Goal: Task Accomplishment & Management: Complete application form

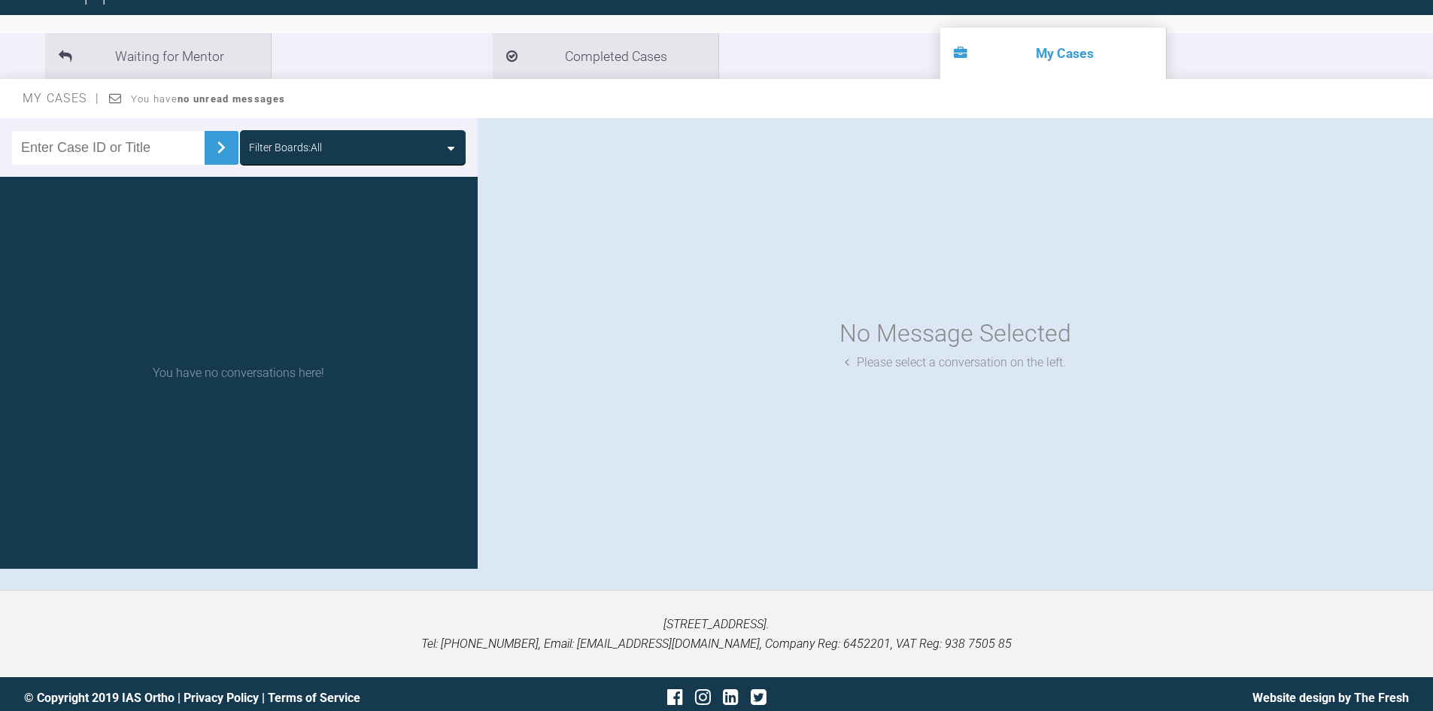
scroll to position [150, 0]
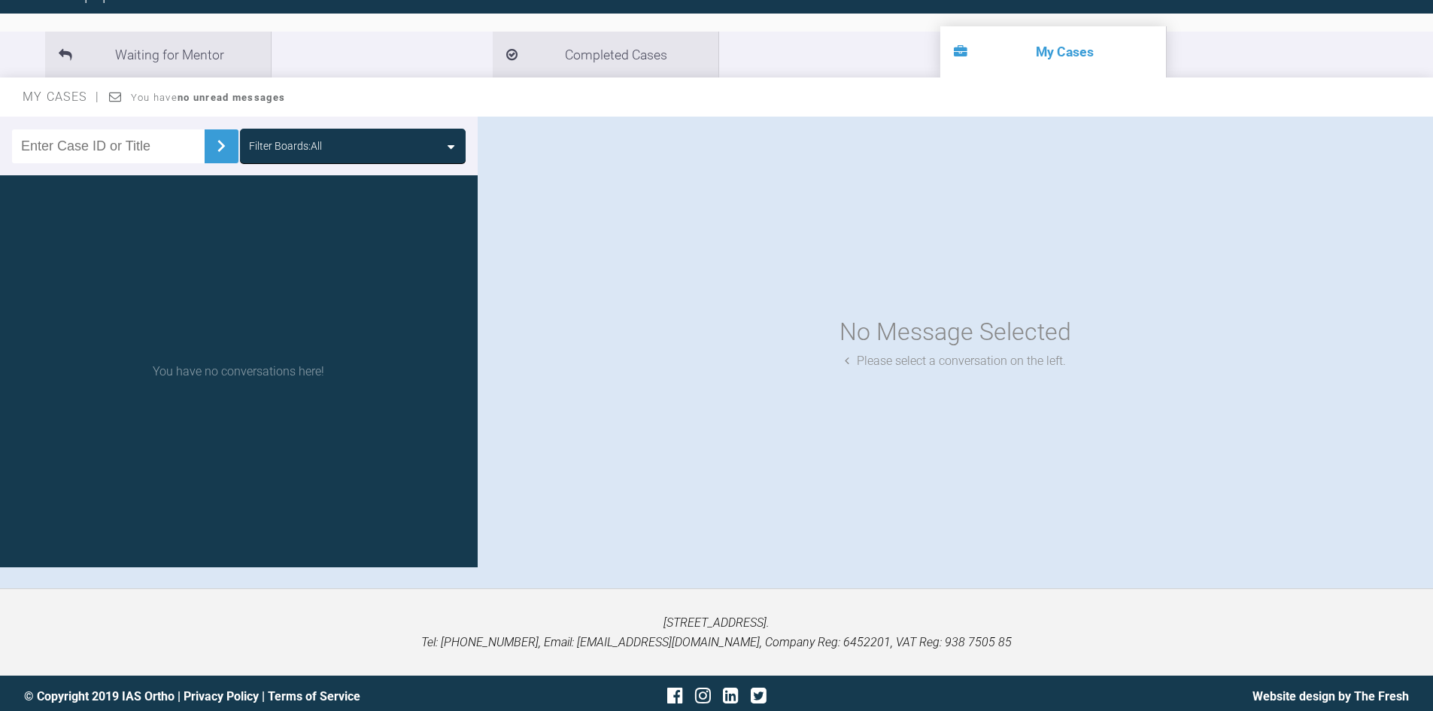
click at [117, 141] on input "text" at bounding box center [108, 146] width 193 height 34
click at [109, 140] on input "text" at bounding box center [108, 146] width 193 height 34
click at [369, 132] on div "Filter Boards: All" at bounding box center [353, 146] width 226 height 35
click at [369, 132] on div "All All" at bounding box center [353, 146] width 226 height 35
click at [232, 133] on div "All All" at bounding box center [239, 146] width 478 height 59
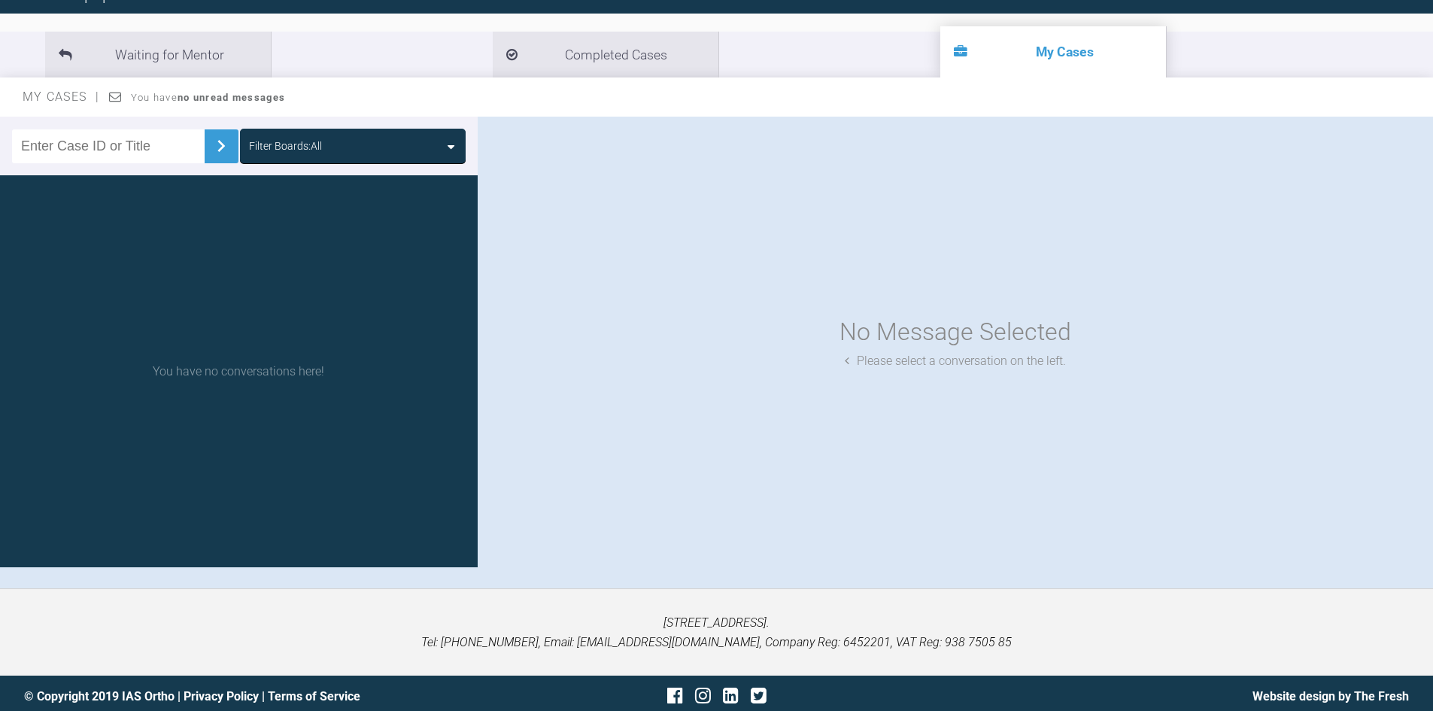
click at [74, 156] on input "text" at bounding box center [108, 146] width 193 height 34
click at [215, 144] on img at bounding box center [221, 146] width 24 height 24
click at [215, 141] on img at bounding box center [221, 146] width 24 height 24
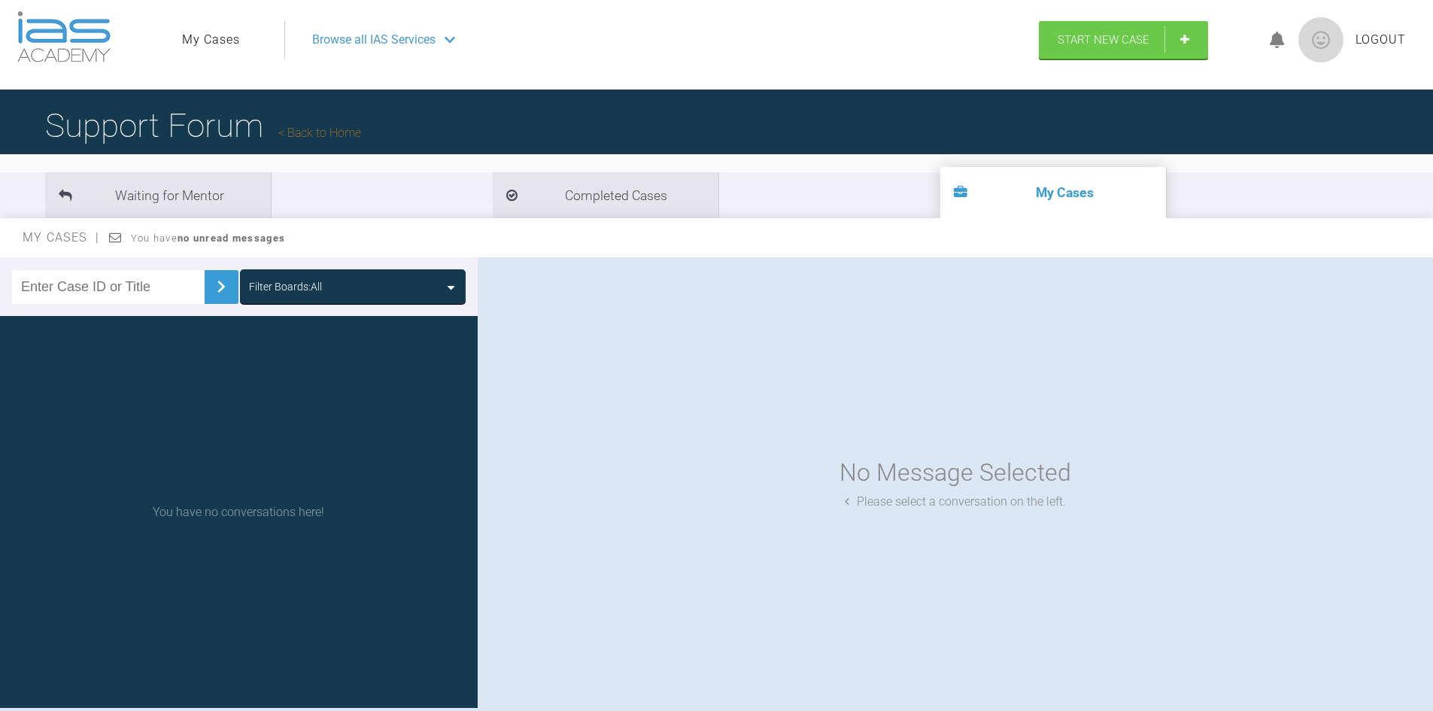
scroll to position [0, 0]
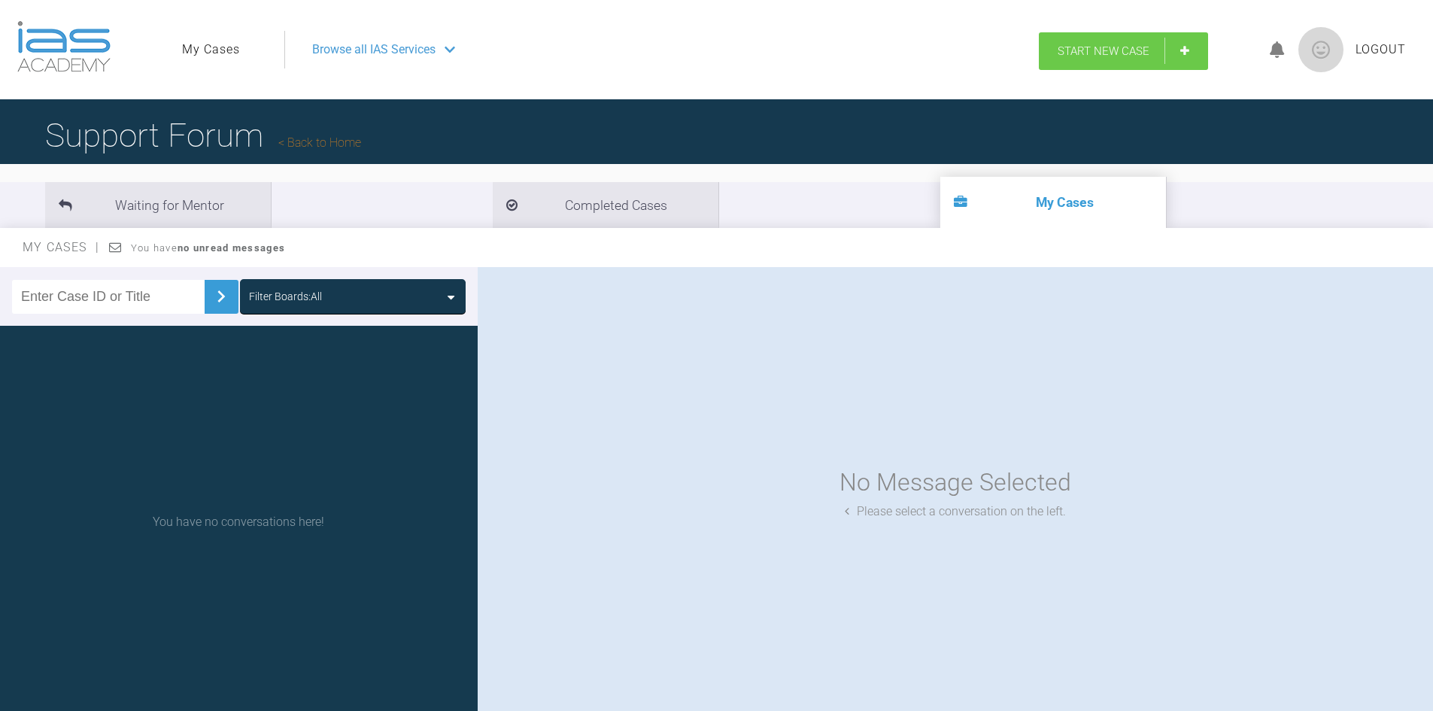
click at [1107, 57] on span "Start New Case" at bounding box center [1104, 51] width 92 height 14
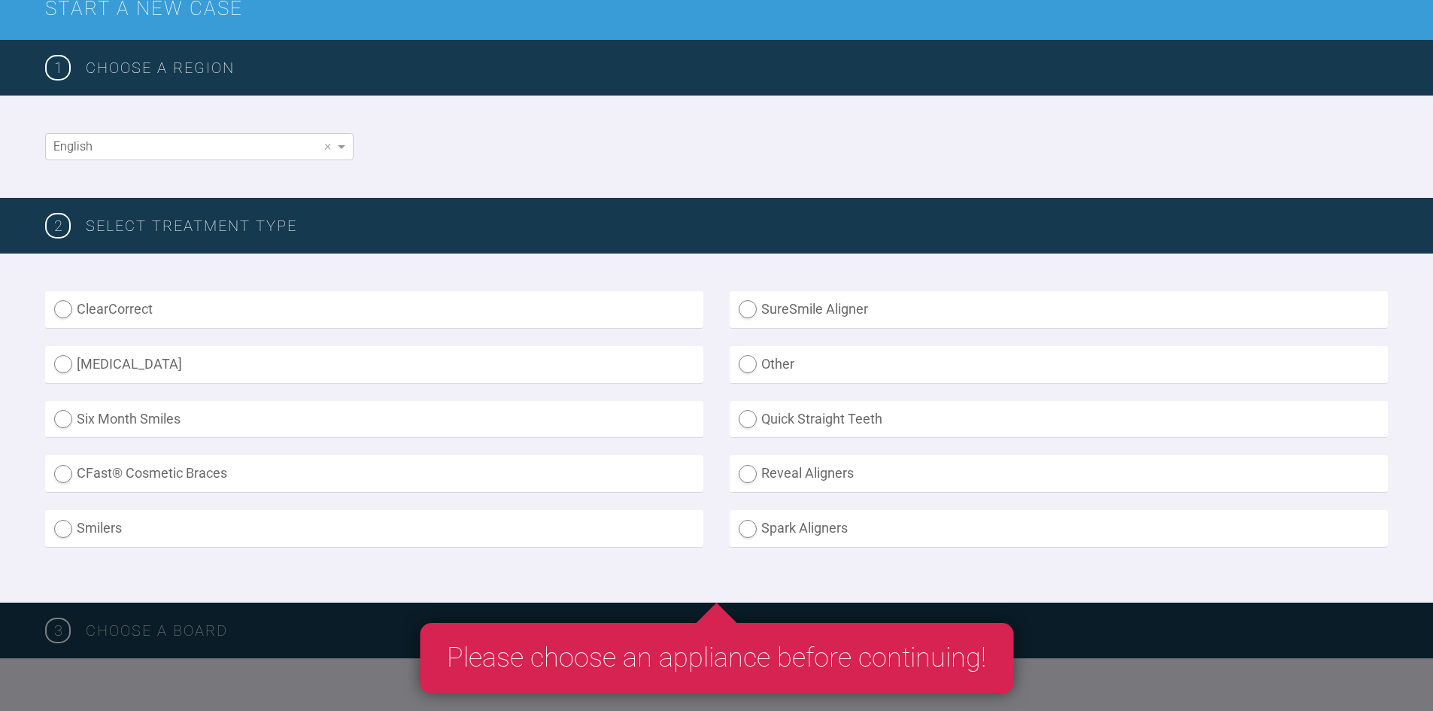
scroll to position [226, 0]
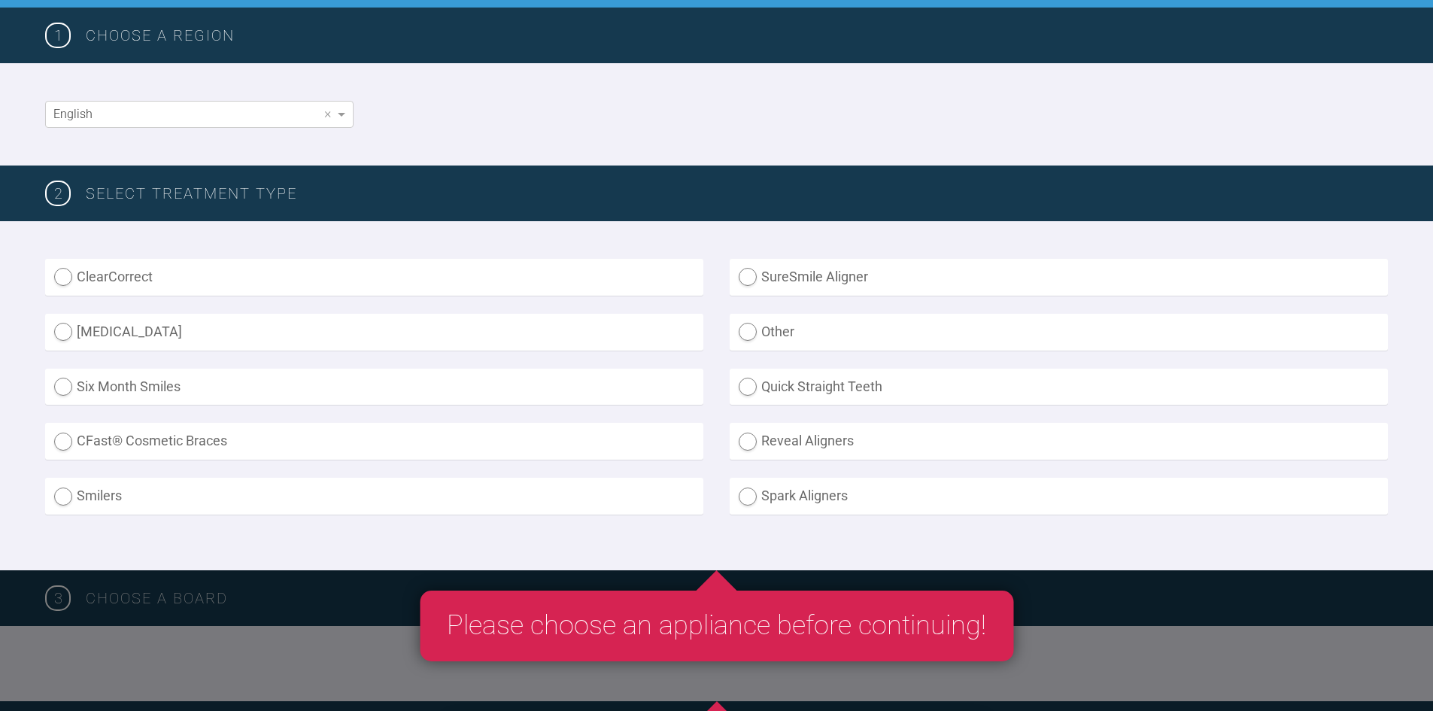
click at [751, 267] on label "SureSmile Aligner" at bounding box center [1059, 277] width 658 height 37
radio Aligner "true"
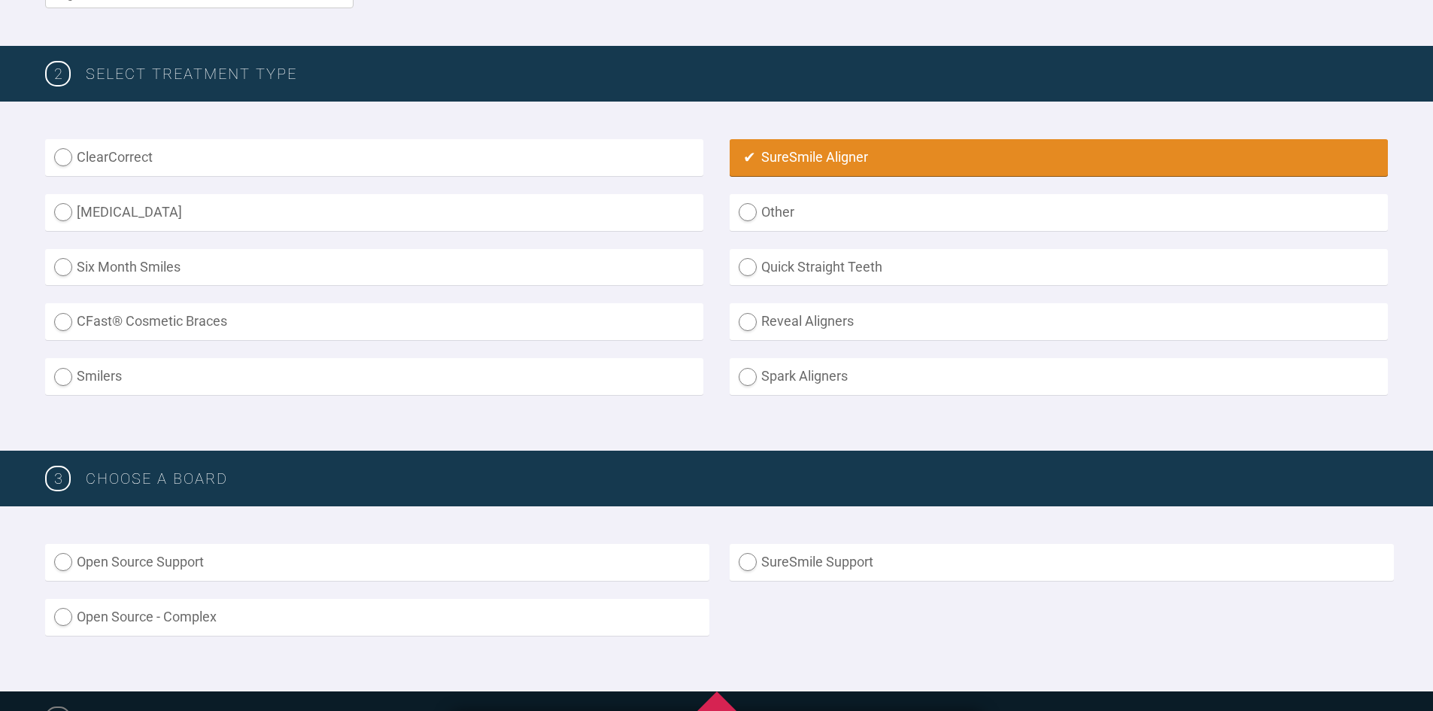
scroll to position [527, 0]
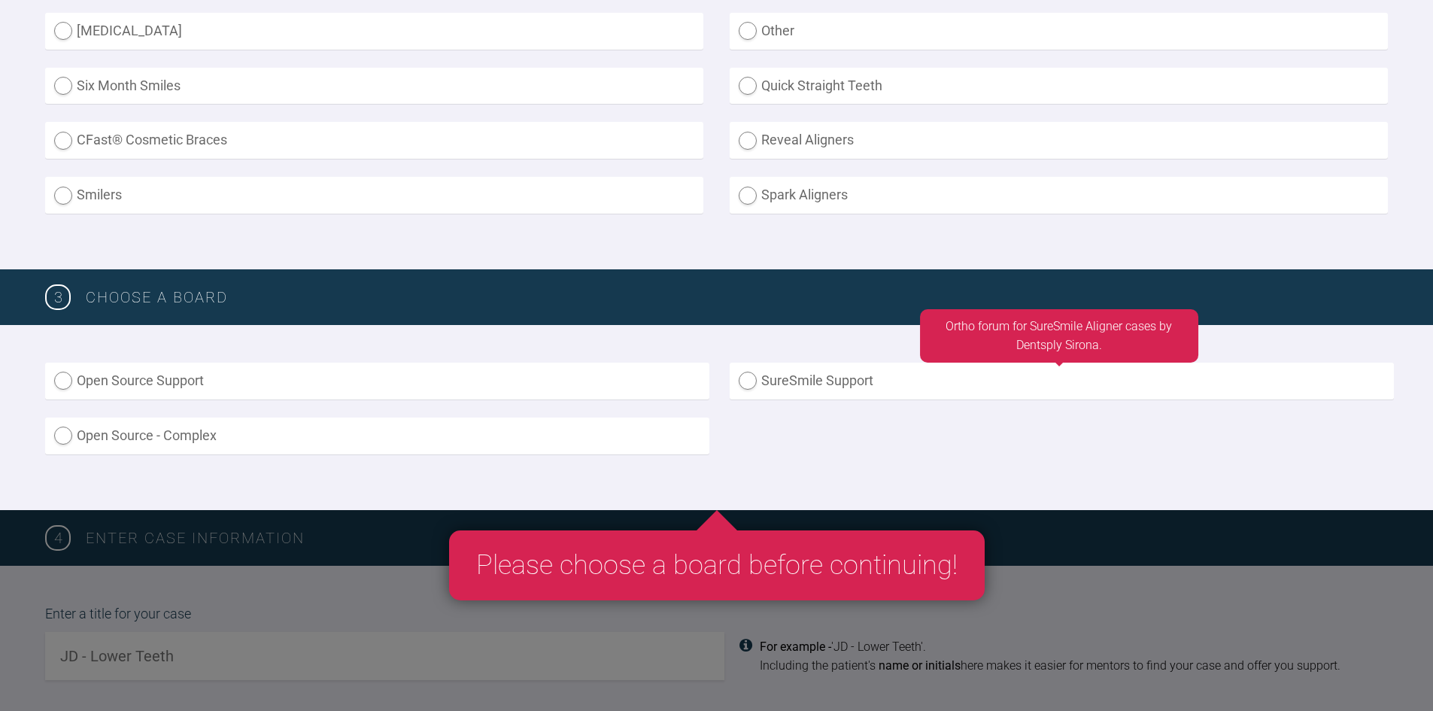
click at [768, 393] on label "SureSmile Support" at bounding box center [1062, 381] width 664 height 37
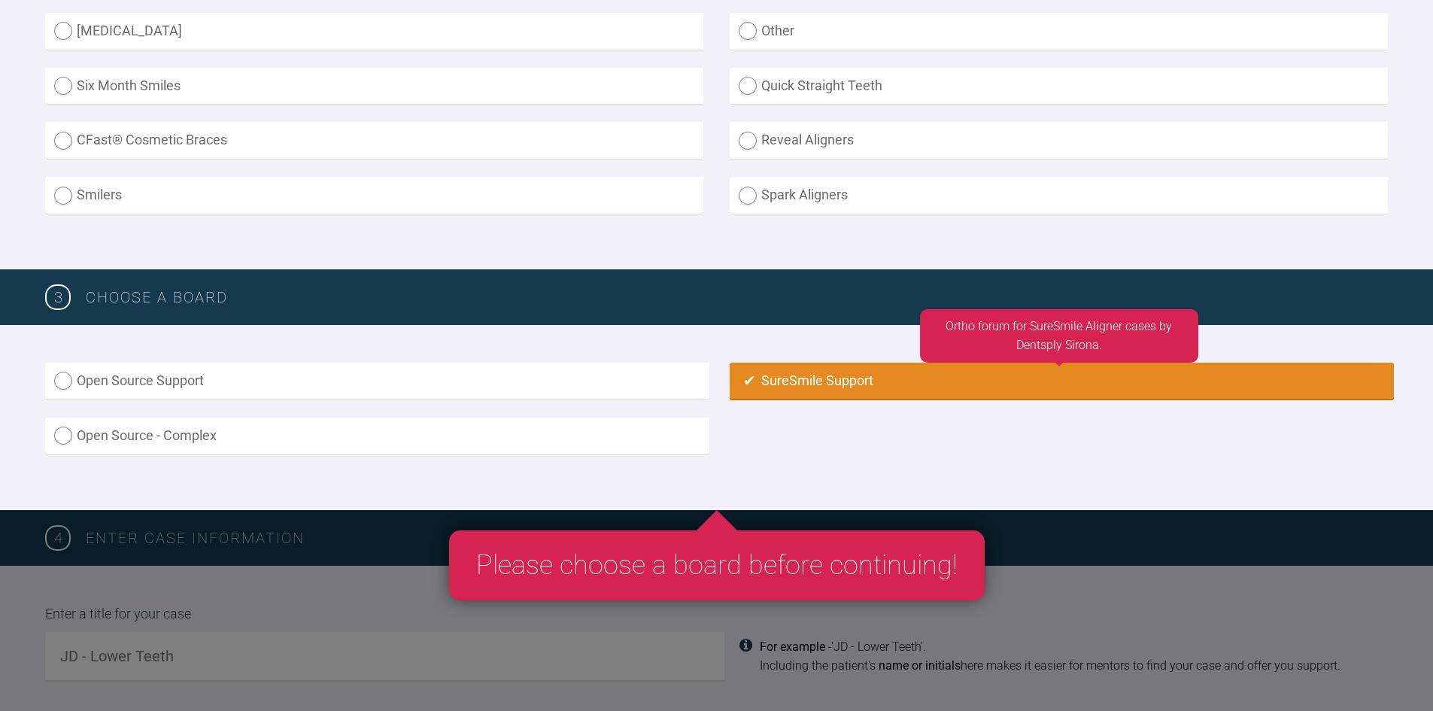
radio input "true"
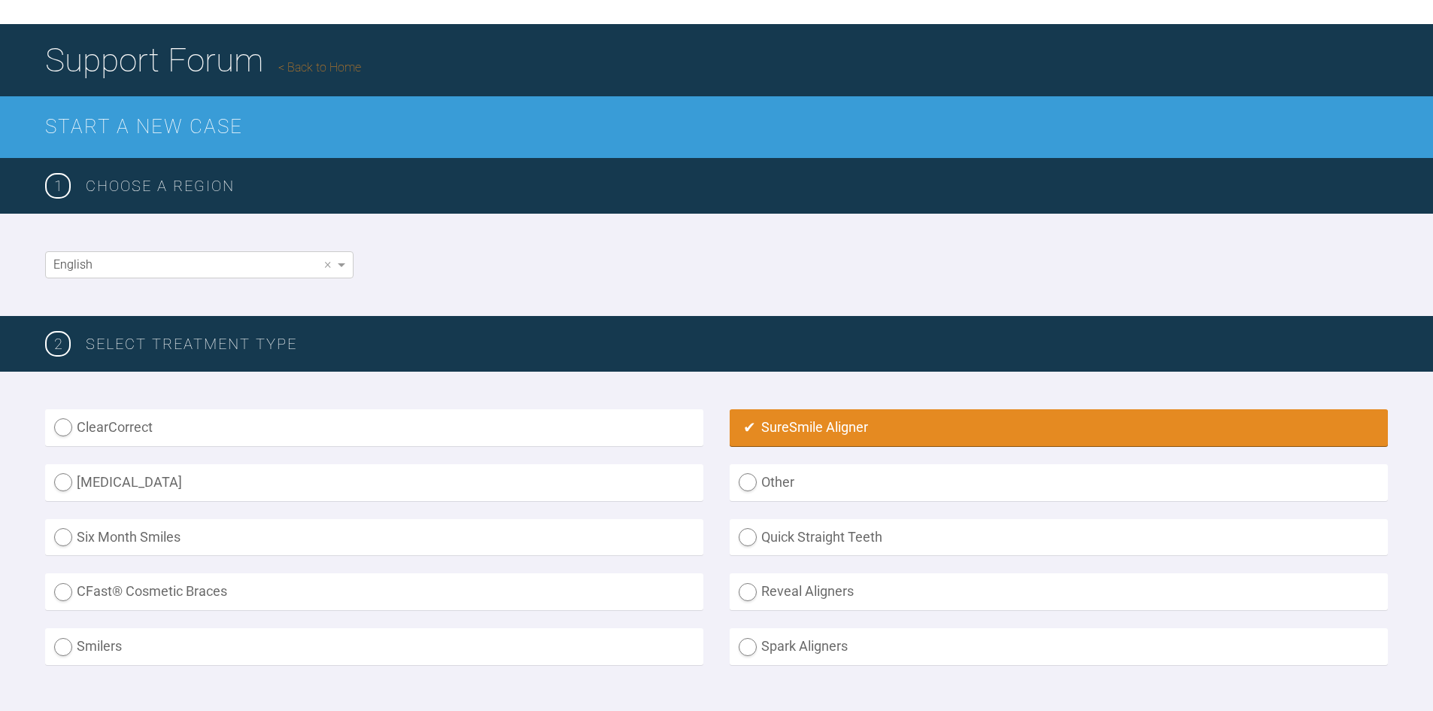
scroll to position [0, 0]
